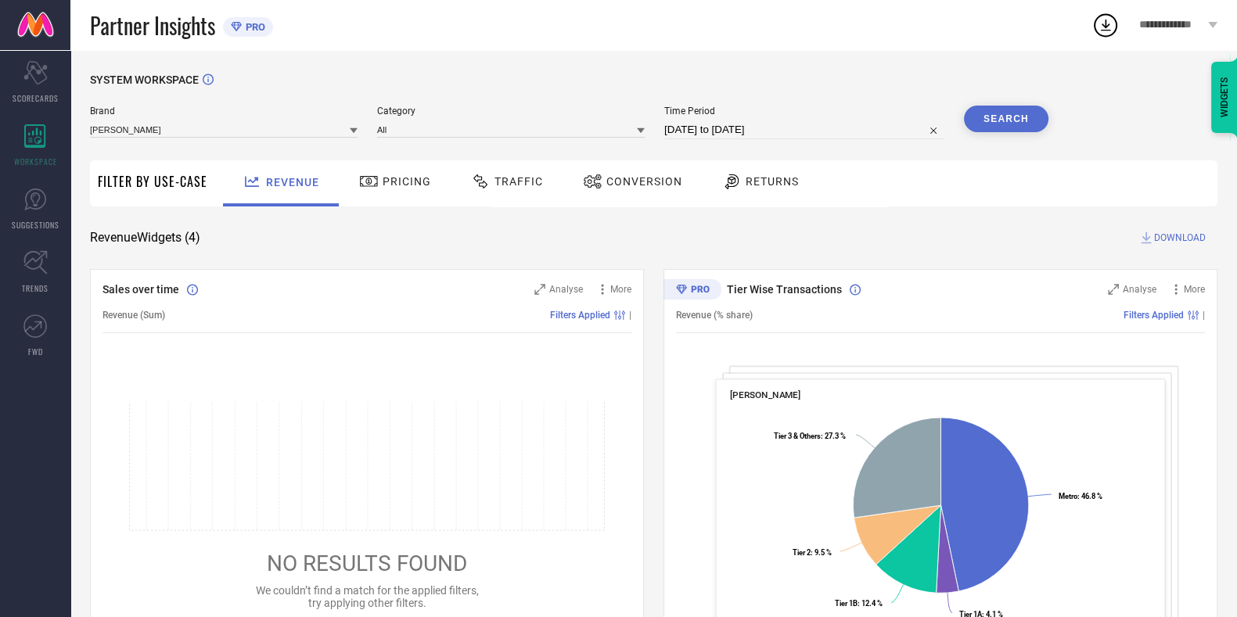
click at [510, 171] on div "Traffic" at bounding box center [507, 181] width 80 height 27
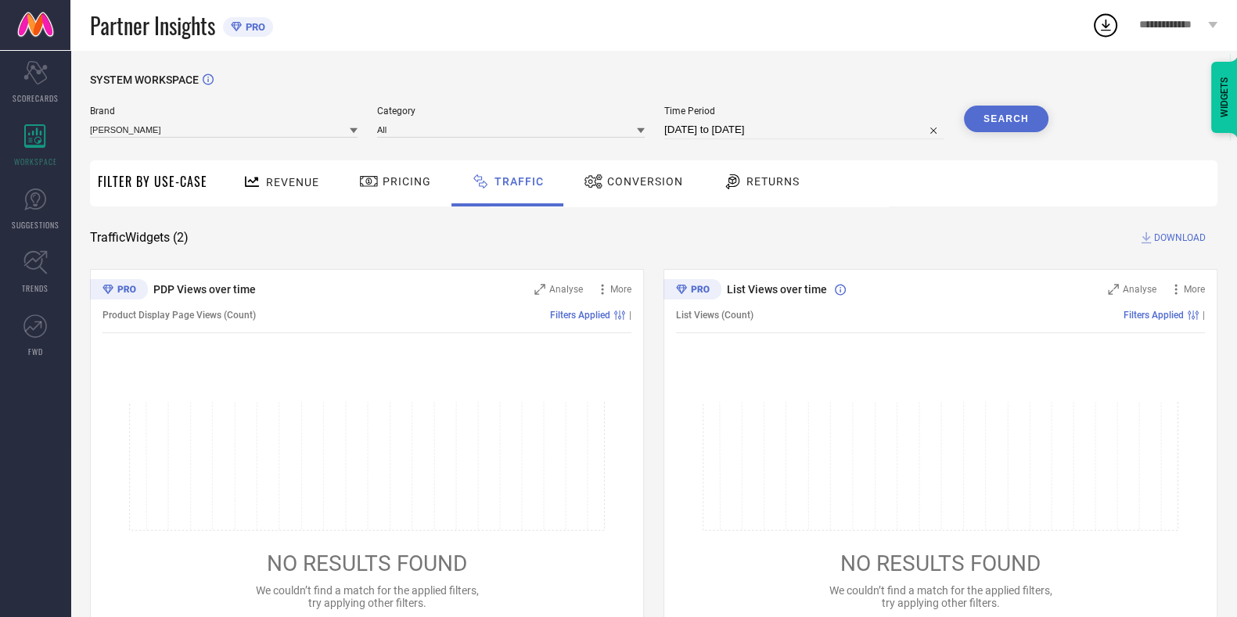
click at [782, 131] on input "28-08-2025 to 27-09-2025" at bounding box center [804, 129] width 280 height 19
select select "7"
select select "2025"
select select "8"
select select "2025"
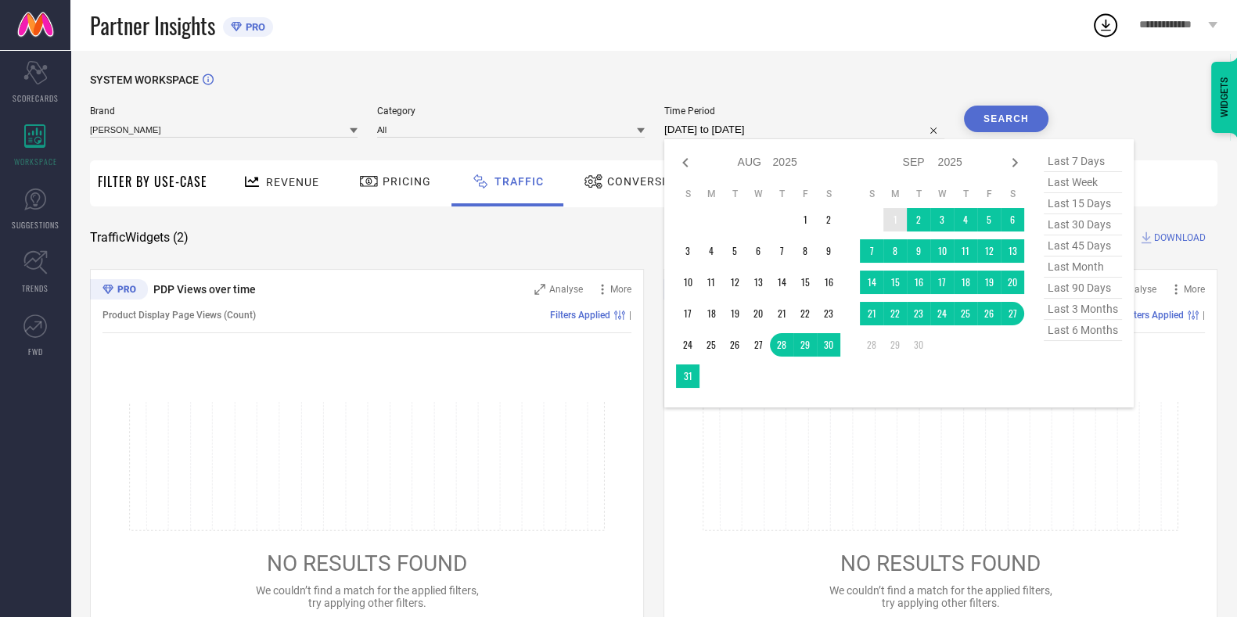
click at [899, 208] on table "S M T W T F S 1 2 3 4 5 6 7 8 9 10 11 12 13 14 15 16 17 18 19 20 21 22 23 24 25…" at bounding box center [942, 272] width 164 height 185
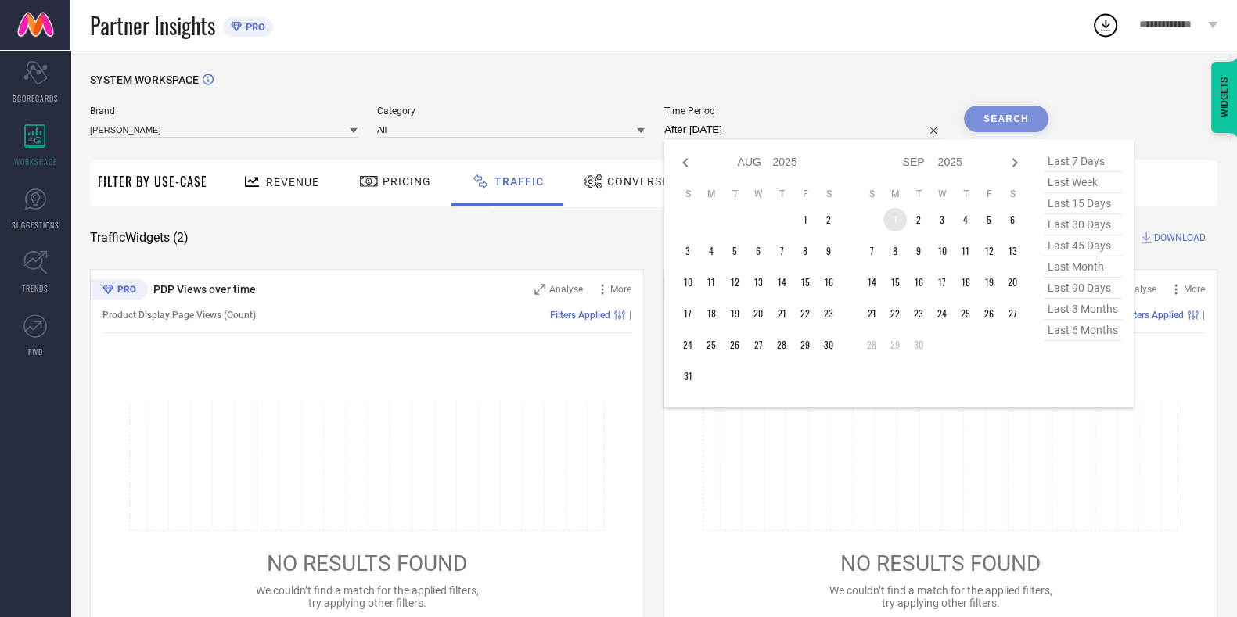
click at [899, 214] on td "1" at bounding box center [894, 219] width 23 height 23
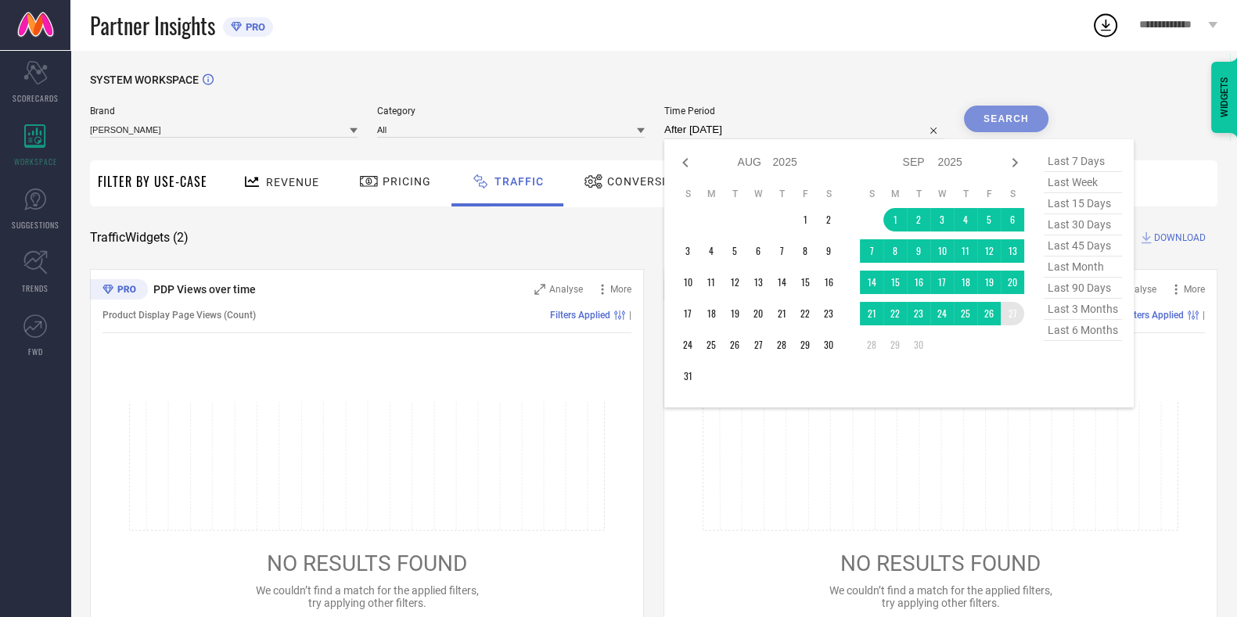
type input "01-09-2025 to 27-09-2025"
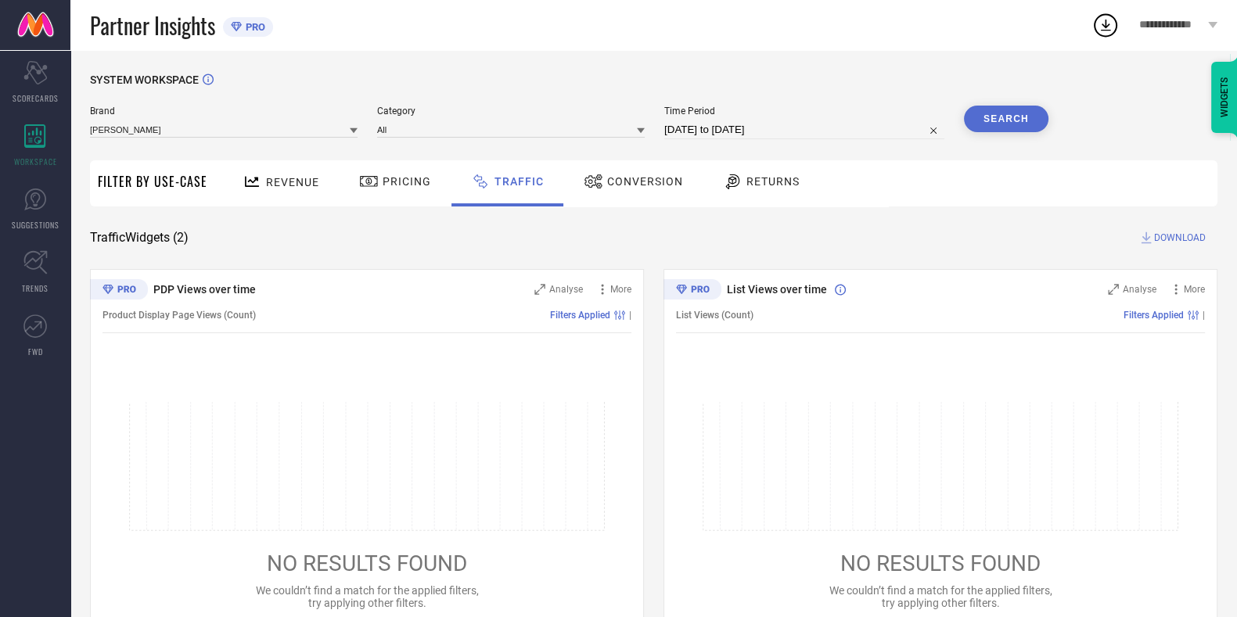
click at [1012, 117] on button "Search" at bounding box center [1006, 119] width 85 height 27
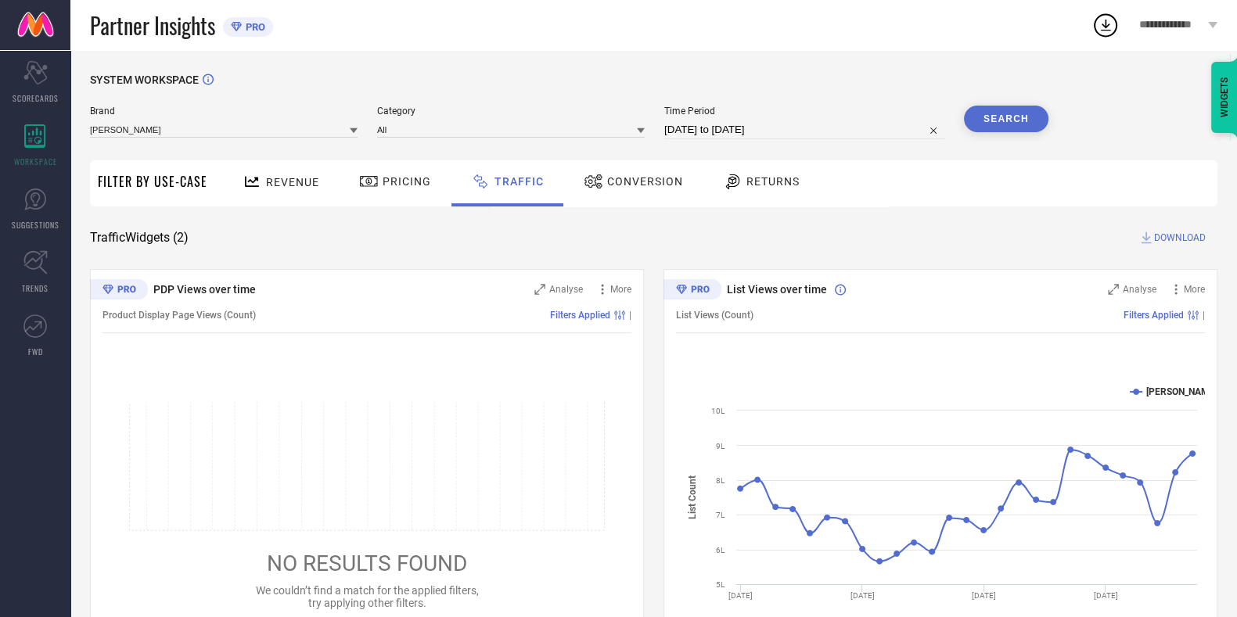
click at [852, 120] on div "Time Period 01-09-2025 to 27-09-2025" at bounding box center [804, 123] width 280 height 34
select select "8"
select select "2025"
select select "9"
select select "2025"
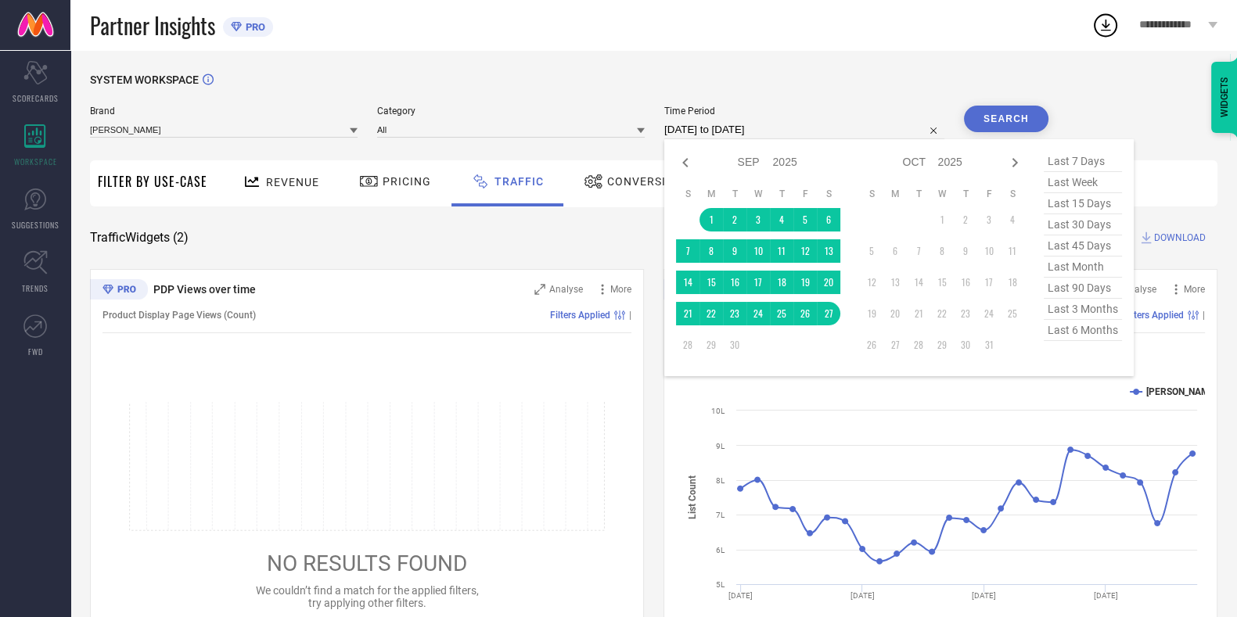
click at [825, 131] on input "01-09-2025 to 27-09-2025" at bounding box center [804, 129] width 280 height 19
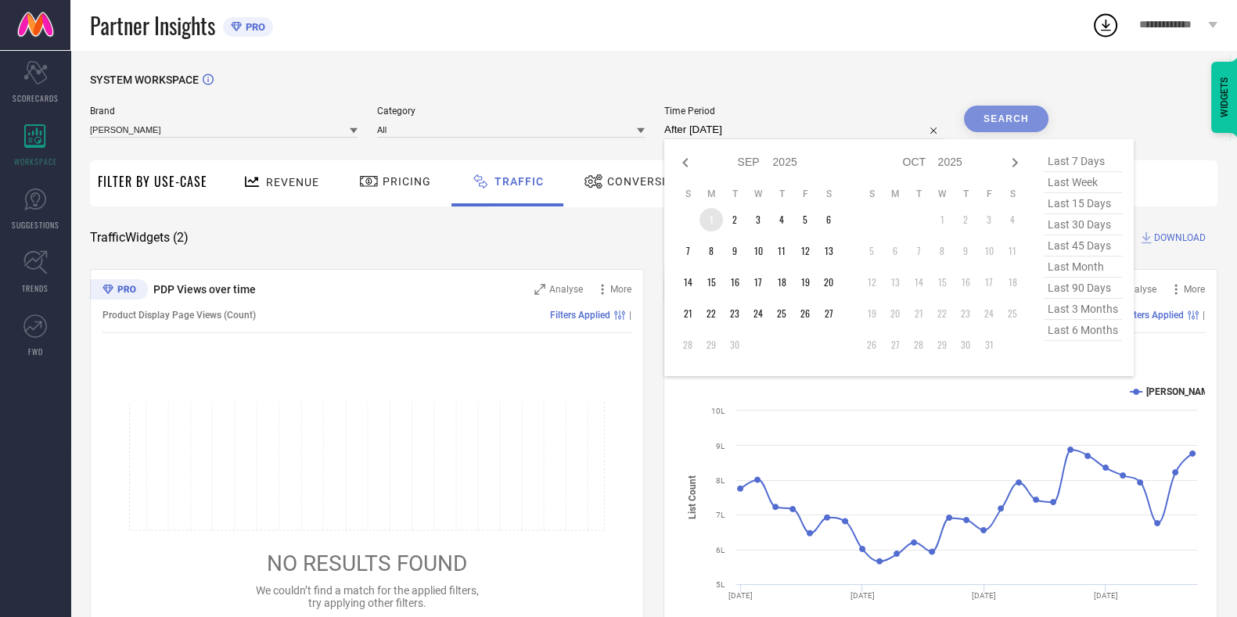
click at [717, 224] on td "1" at bounding box center [711, 219] width 23 height 23
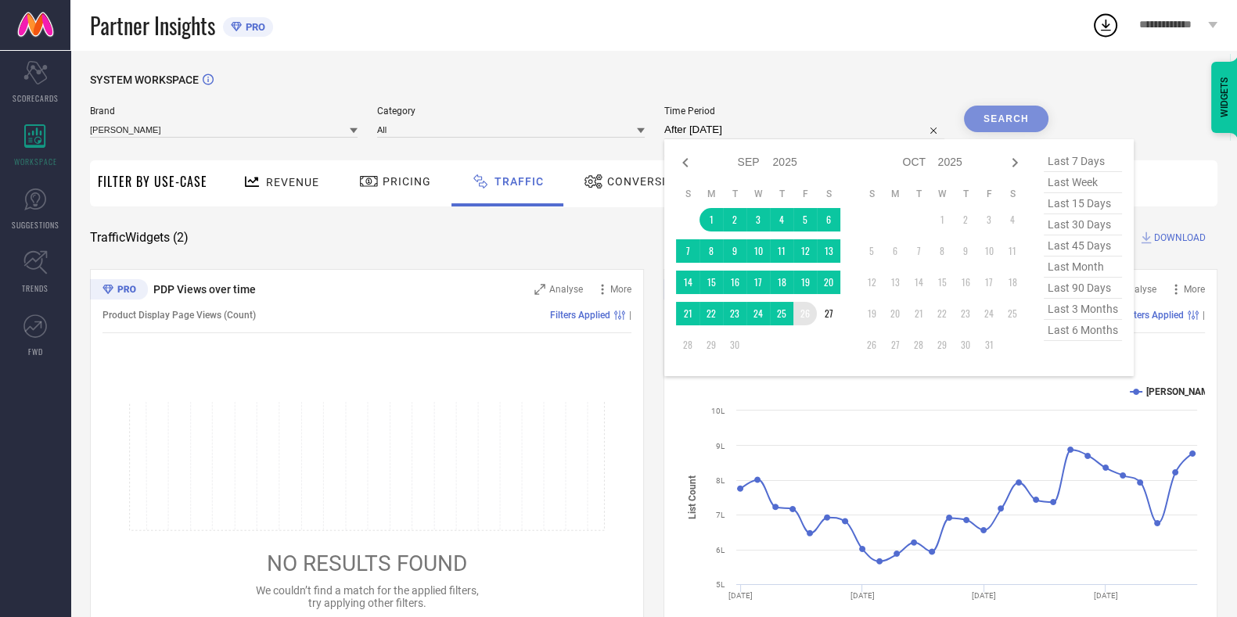
type input "01-09-2025 to 26-09-2025"
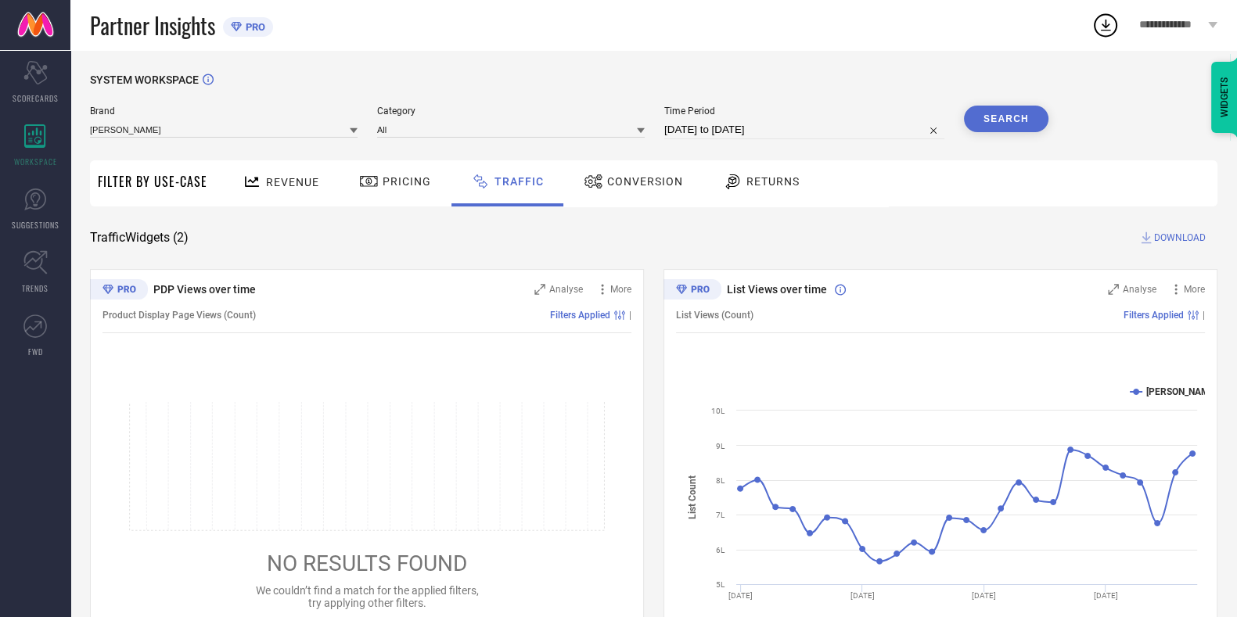
click at [1011, 119] on button "Search" at bounding box center [1006, 119] width 85 height 27
